Goal: Task Accomplishment & Management: Manage account settings

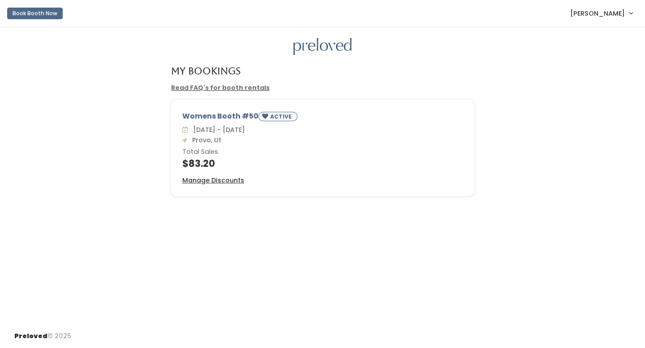
click at [428, 247] on div "My Bookings Read FAQ's for booth rentals Womens Booth #50 ACTIVE Sat. Aug 16 - …" at bounding box center [322, 175] width 645 height 297
click at [600, 13] on span "[PERSON_NAME]" at bounding box center [597, 14] width 55 height 10
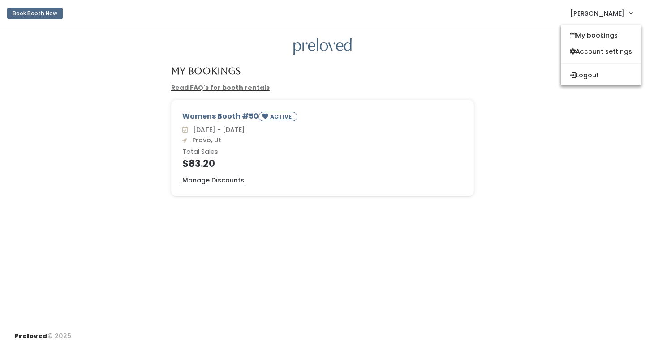
click at [533, 62] on div "My Bookings Read FAQ's for booth rentals Womens Booth #50 ACTIVE Sat. Aug 16 - …" at bounding box center [322, 175] width 645 height 297
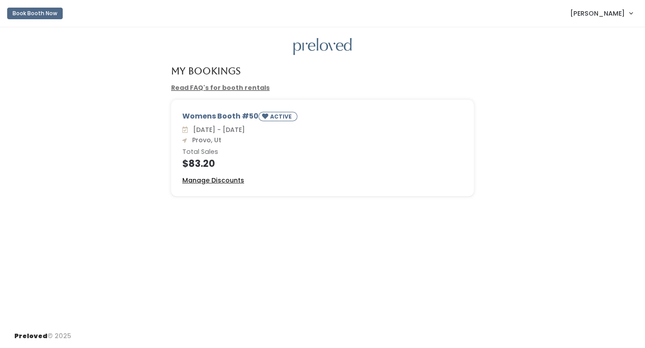
click at [238, 179] on u "Manage Discounts" at bounding box center [213, 180] width 62 height 9
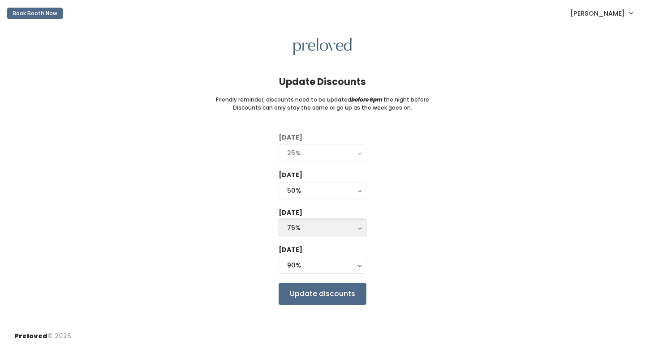
click at [317, 229] on div "75%" at bounding box center [322, 228] width 71 height 10
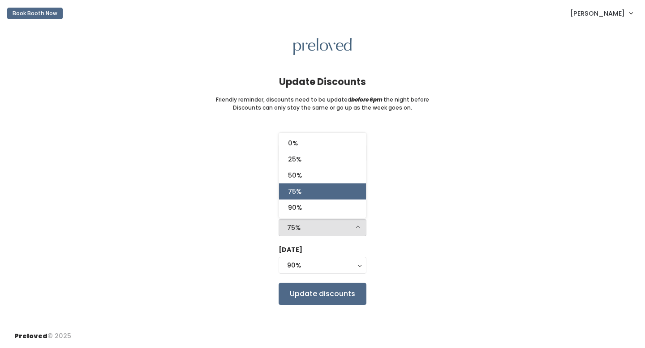
click at [324, 188] on link "75%" at bounding box center [322, 192] width 87 height 16
select select "75%"
